Goal: Go to known website: Go to known website

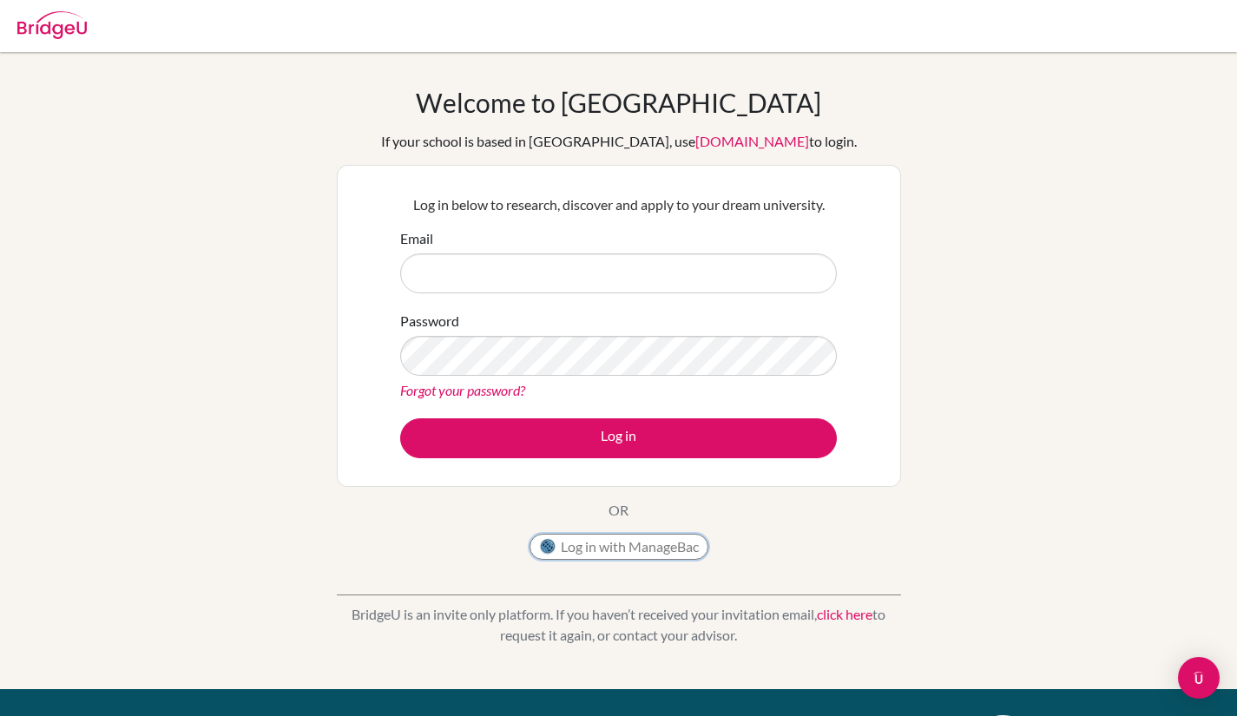
click at [621, 543] on button "Log in with ManageBac" at bounding box center [619, 547] width 179 height 26
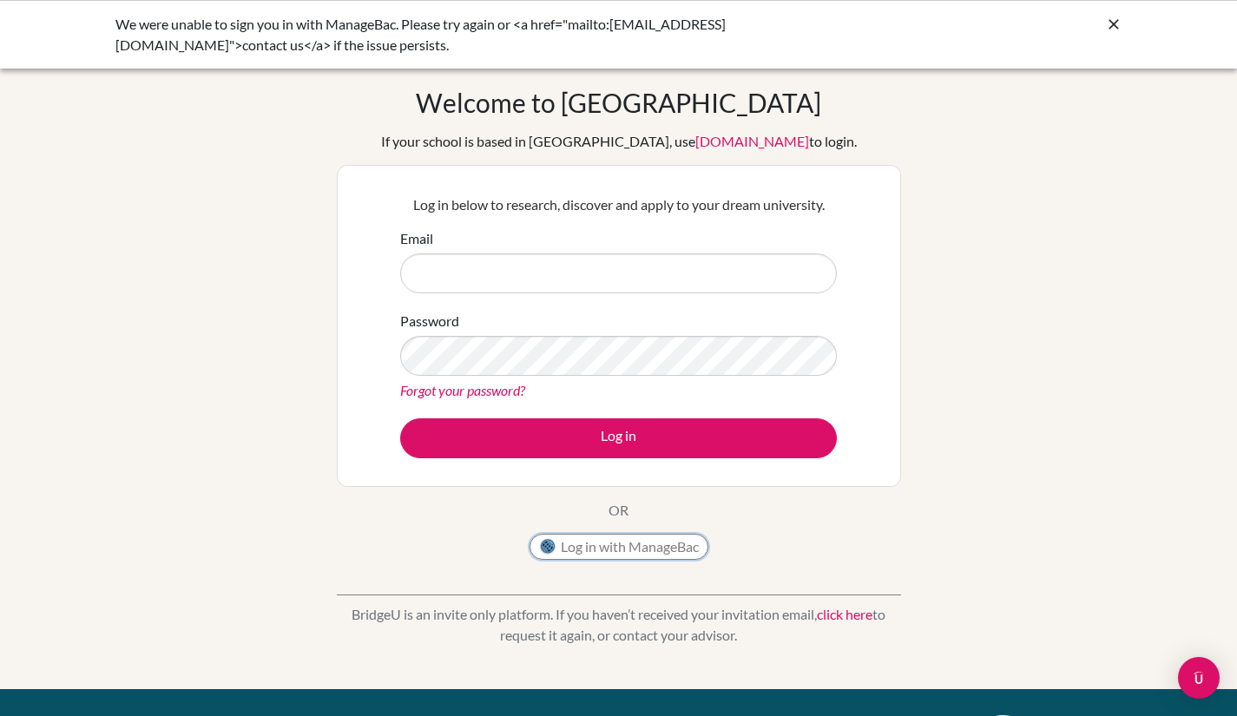
click at [660, 556] on button "Log in with ManageBac" at bounding box center [619, 547] width 179 height 26
